Goal: Information Seeking & Learning: Learn about a topic

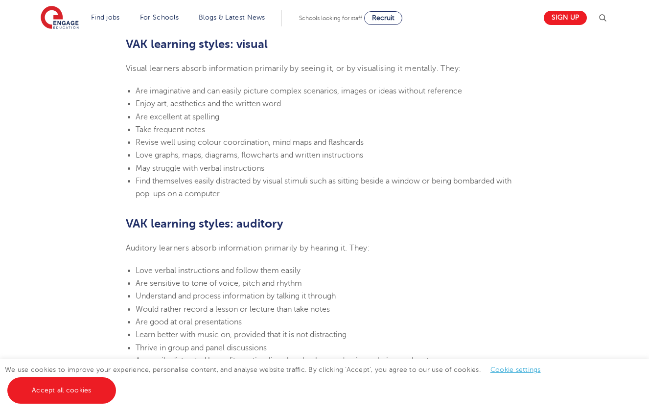
scroll to position [685, 0]
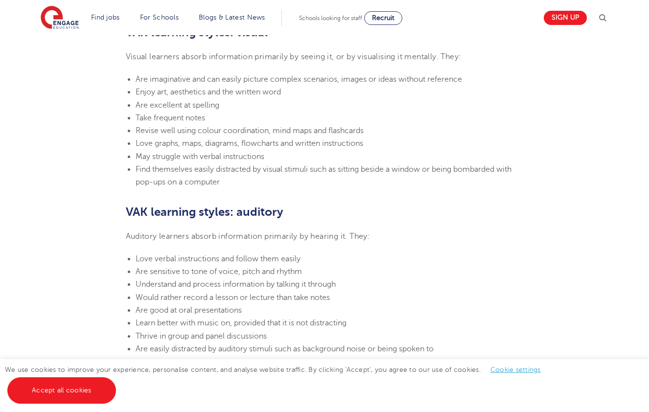
click at [370, 209] on h2 "VAK learning styles: auditory" at bounding box center [325, 212] width 398 height 17
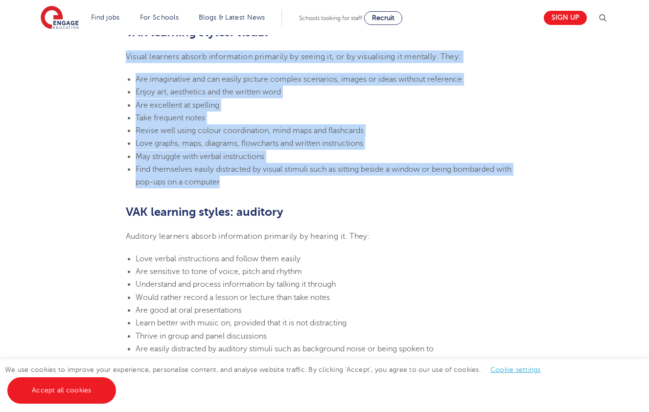
drag, startPoint x: 124, startPoint y: 55, endPoint x: 231, endPoint y: 182, distance: 165.7
click at [231, 182] on section "[DATE] VAK learning styles: what are they and what do they mean? Engage Educati…" at bounding box center [325, 270] width 594 height 1370
copy section "Visual learners absorb information primarily by seeing it, or by visualising it…"
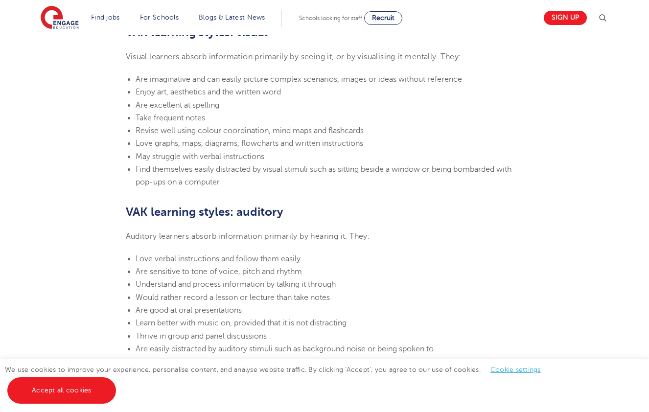
click at [354, 216] on h2 "VAK learning styles: auditory" at bounding box center [325, 212] width 398 height 17
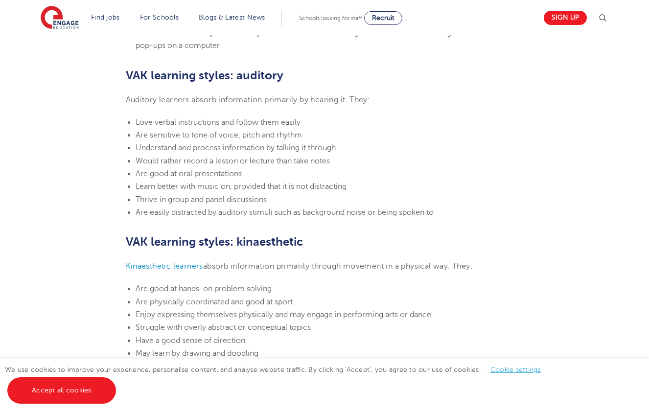
scroll to position [832, 0]
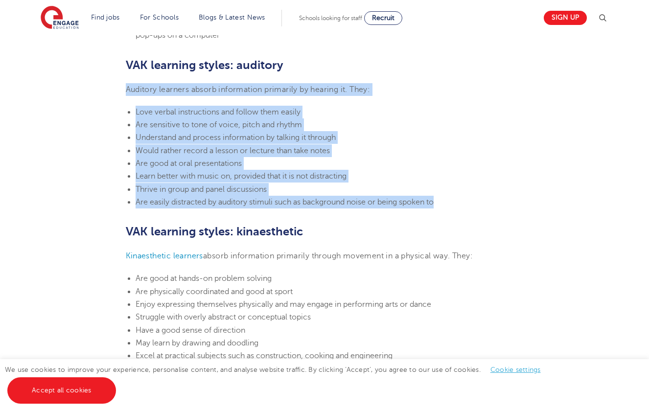
drag, startPoint x: 125, startPoint y: 89, endPoint x: 447, endPoint y: 207, distance: 342.7
click at [447, 207] on section "[DATE] VAK learning styles: what are they and what do they mean? Engage Educati…" at bounding box center [325, 123] width 594 height 1370
copy section "Auditory learners absorb information primarily by hearing it. They: Love verbal…"
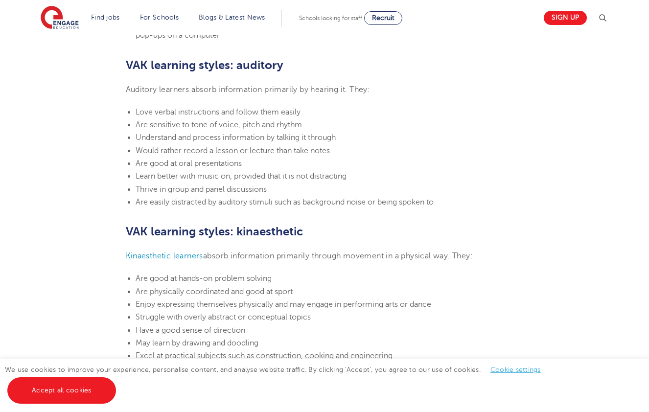
click at [363, 229] on h2 "VAK learning styles: kinaesthetic" at bounding box center [325, 231] width 398 height 17
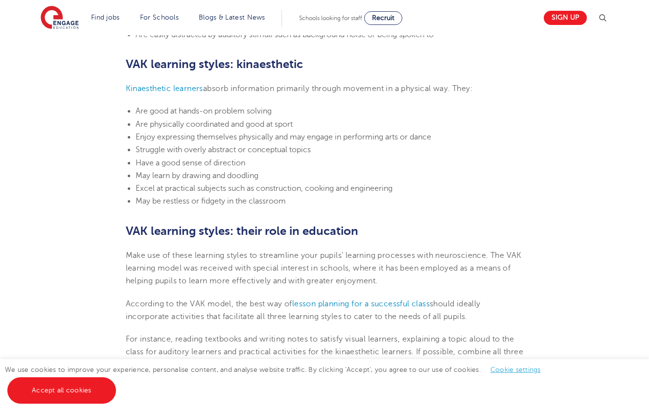
scroll to position [1028, 0]
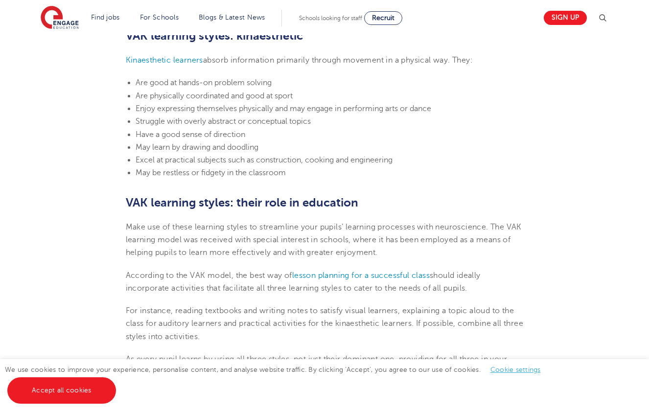
click at [294, 171] on li "May be restless or fidgety in the classroom" at bounding box center [330, 172] width 388 height 13
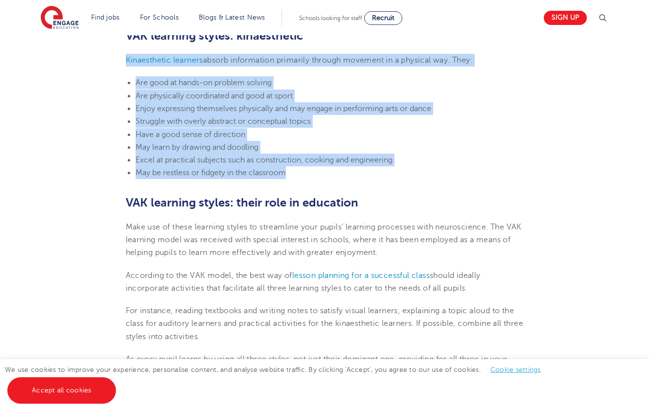
drag, startPoint x: 285, startPoint y: 171, endPoint x: 115, endPoint y: 66, distance: 200.4
copy section "Kinaesthetic learners absorb information primarily through movement in a physic…"
click at [362, 132] on li "Have a good sense of direction" at bounding box center [330, 134] width 388 height 13
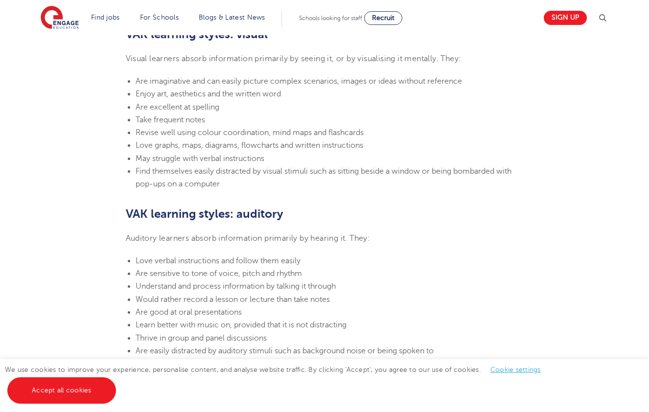
scroll to position [587, 0]
